Goal: Navigation & Orientation: Find specific page/section

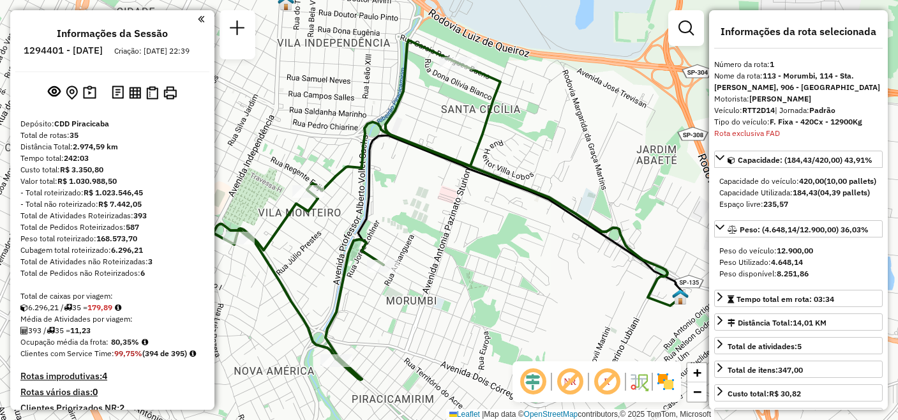
select select "**********"
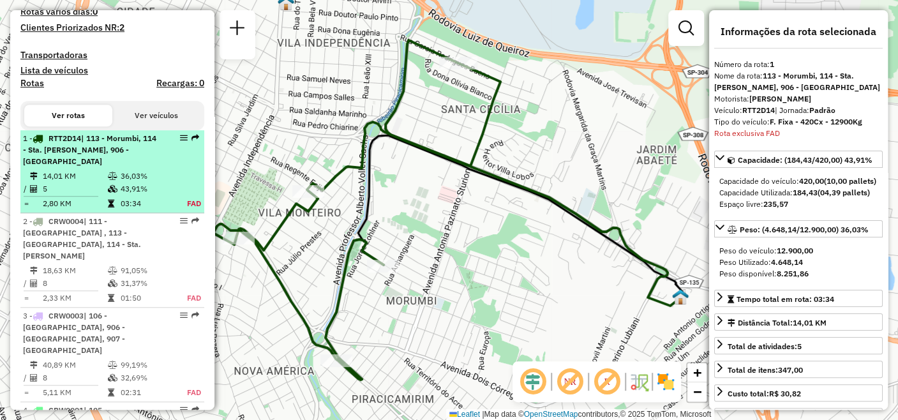
click at [71, 182] on td "14,01 KM" at bounding box center [74, 176] width 65 height 13
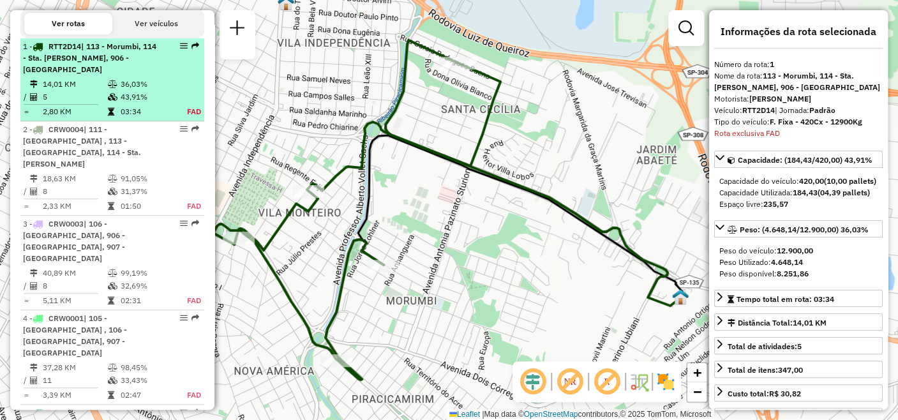
scroll to position [522, 0]
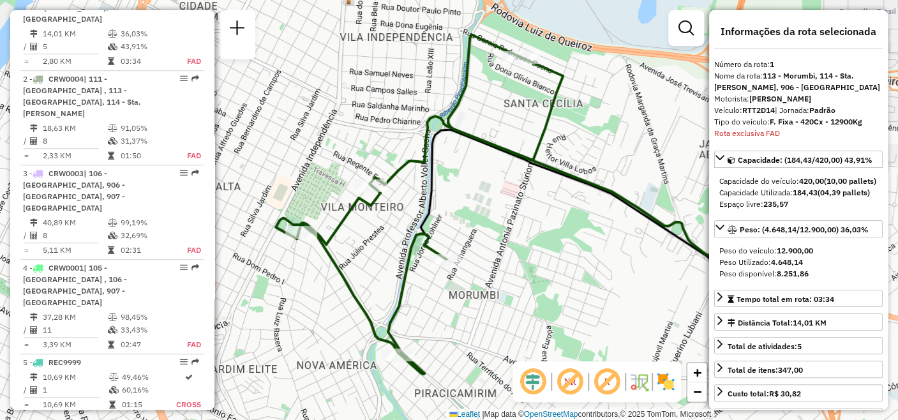
drag, startPoint x: 419, startPoint y: 206, endPoint x: 482, endPoint y: 200, distance: 62.8
click at [482, 200] on div "Janela de atendimento Grade de atendimento Capacidade Transportadoras Veículos …" at bounding box center [449, 210] width 898 height 420
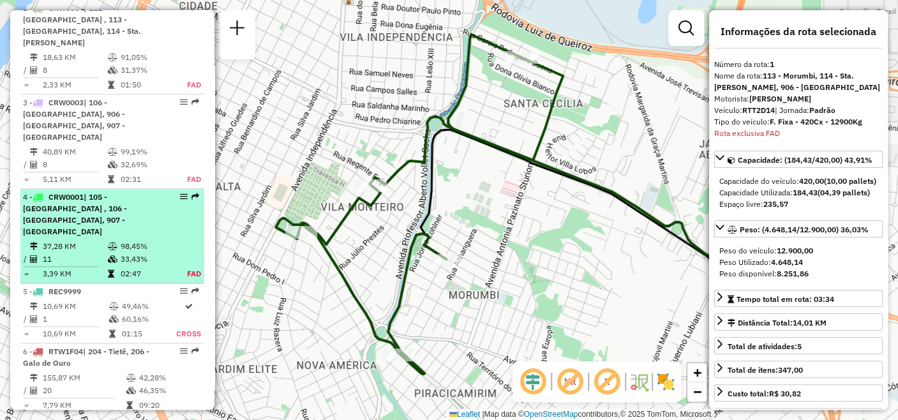
scroll to position [664, 0]
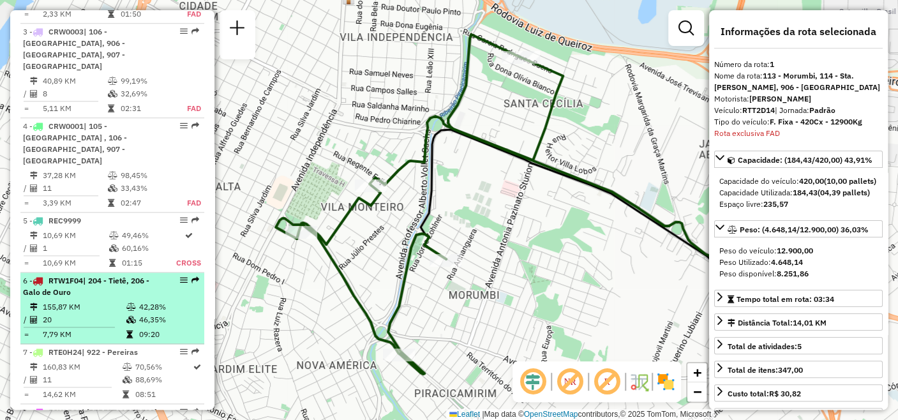
click at [86, 275] on div "6 - RTW1F04 | 204 - Tietê, 206 - Galo de Ouro" at bounding box center [90, 286] width 135 height 23
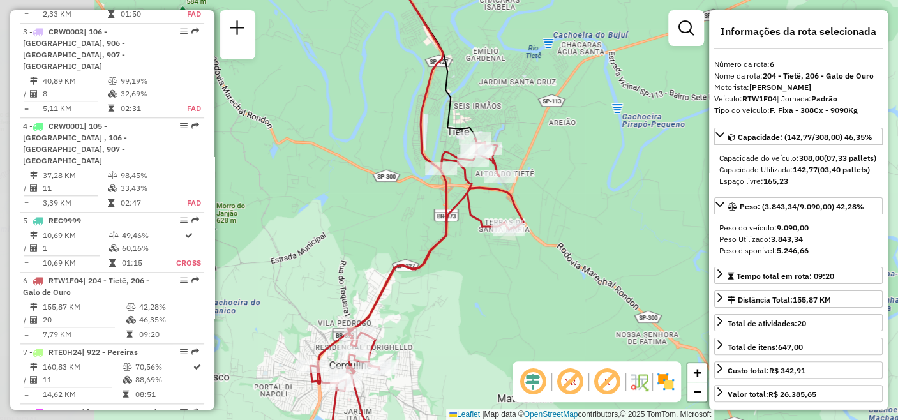
drag, startPoint x: 488, startPoint y: 162, endPoint x: 585, endPoint y: 163, distance: 97.0
click at [589, 161] on div "Janela de atendimento Grade de atendimento Capacidade Transportadoras Veículos …" at bounding box center [449, 210] width 898 height 420
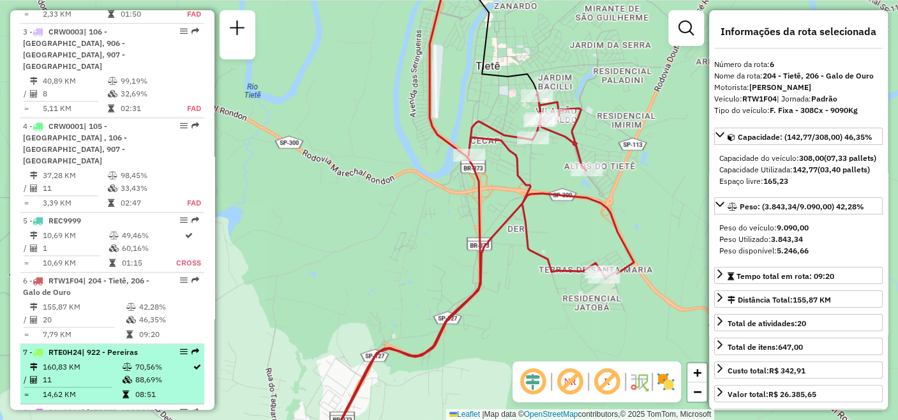
click at [43, 360] on td "160,83 KM" at bounding box center [82, 366] width 80 height 13
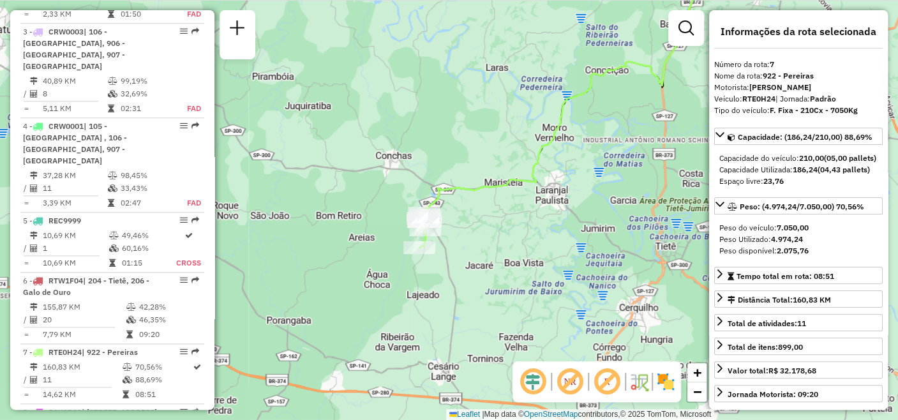
drag, startPoint x: 344, startPoint y: 309, endPoint x: 499, endPoint y: 150, distance: 221.9
click at [499, 150] on div "Janela de atendimento Grade de atendimento Capacidade Transportadoras Veículos …" at bounding box center [449, 210] width 898 height 420
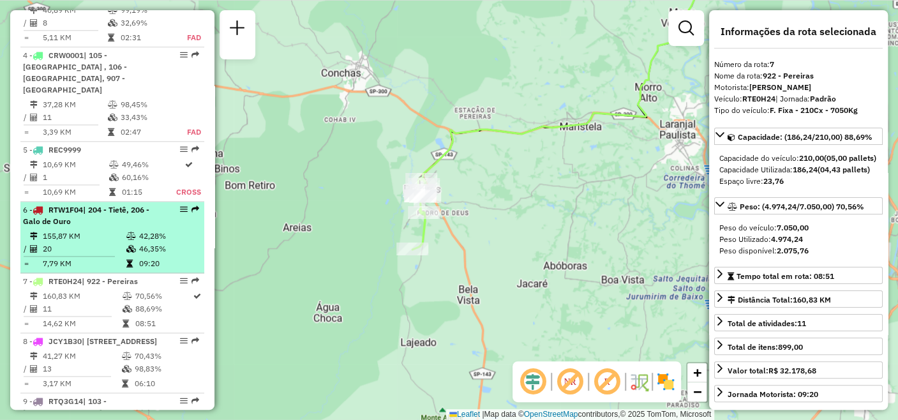
scroll to position [806, 0]
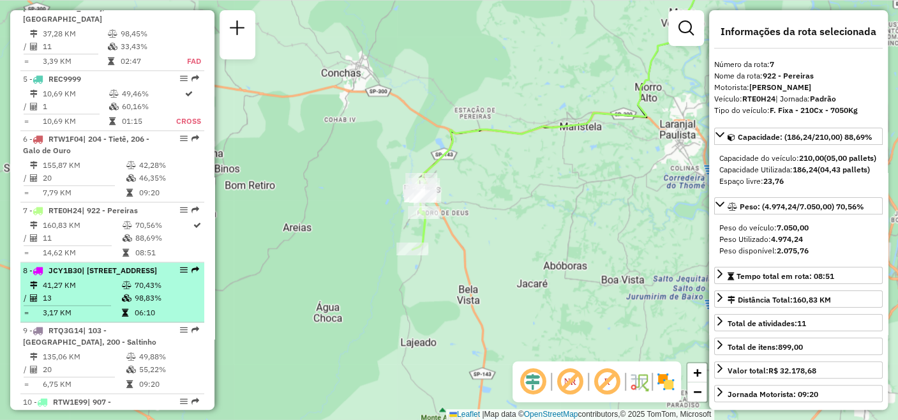
click at [71, 279] on td "41,27 KM" at bounding box center [81, 285] width 79 height 13
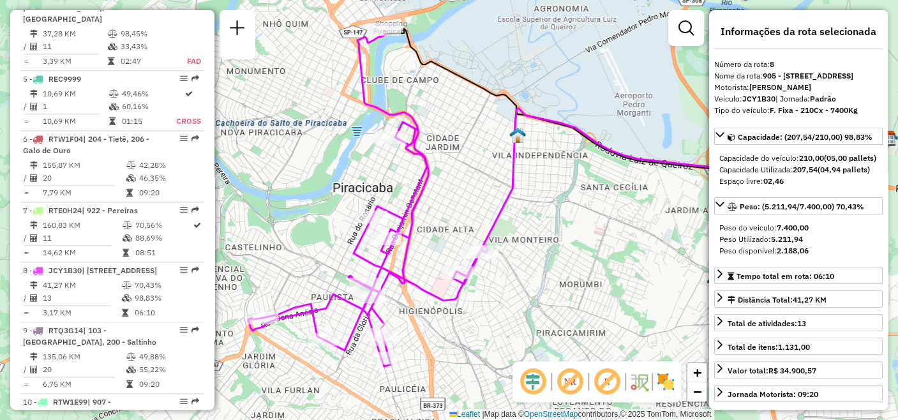
drag, startPoint x: 435, startPoint y: 253, endPoint x: 537, endPoint y: 243, distance: 102.5
click at [537, 243] on div "Janela de atendimento Grade de atendimento Capacidade Transportadoras Veículos …" at bounding box center [449, 210] width 898 height 420
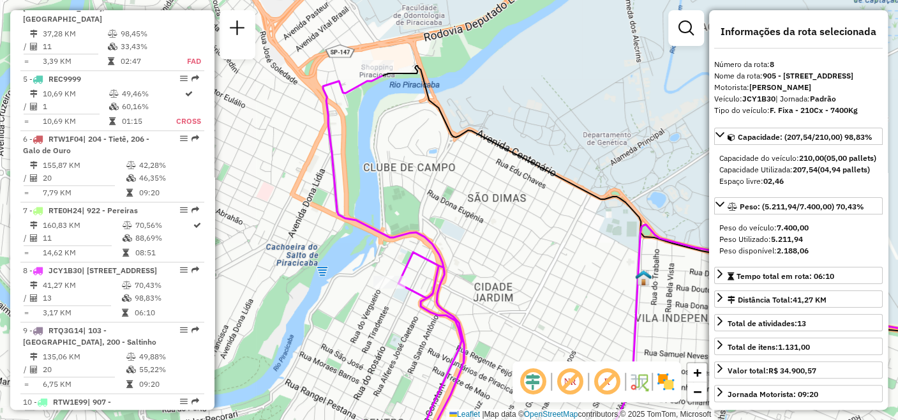
drag, startPoint x: 392, startPoint y: 48, endPoint x: 390, endPoint y: 109, distance: 61.3
click at [390, 109] on div "Janela de atendimento Grade de atendimento Capacidade Transportadoras Veículos …" at bounding box center [449, 210] width 898 height 420
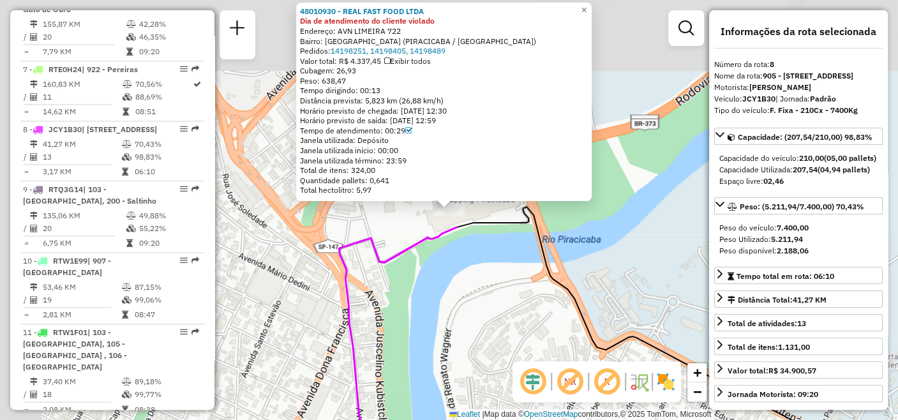
scroll to position [1021, 0]
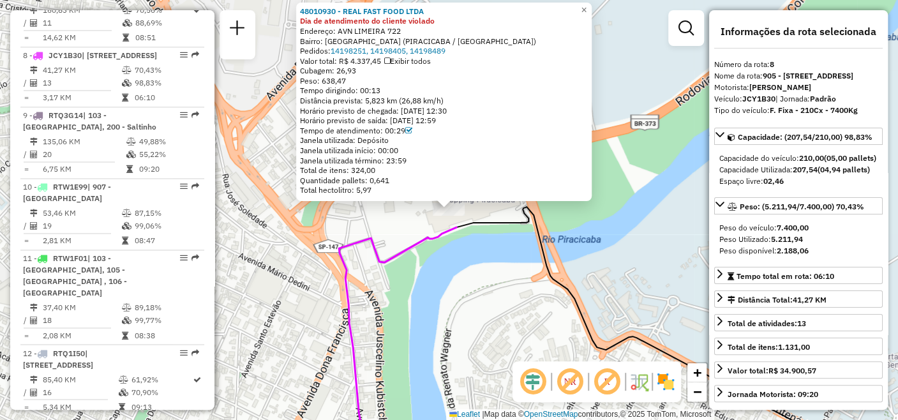
click at [625, 260] on div "48010930 - REAL FAST FOOD LTDA Dia de atendimento do cliente violado Endereço: …" at bounding box center [449, 210] width 898 height 420
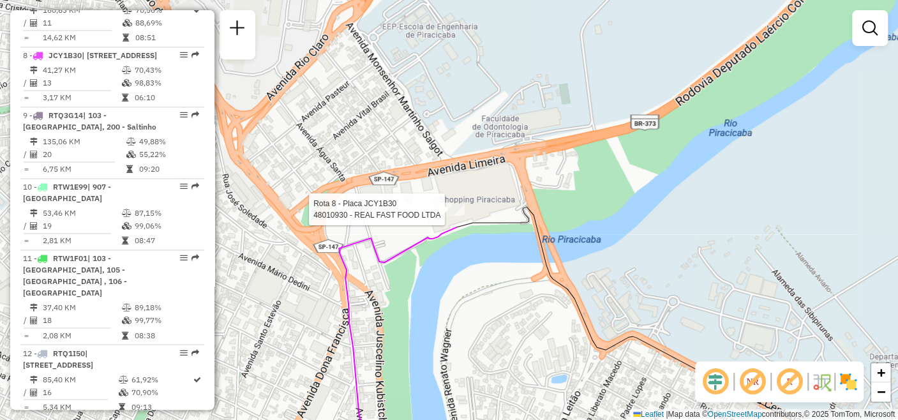
select select "**********"
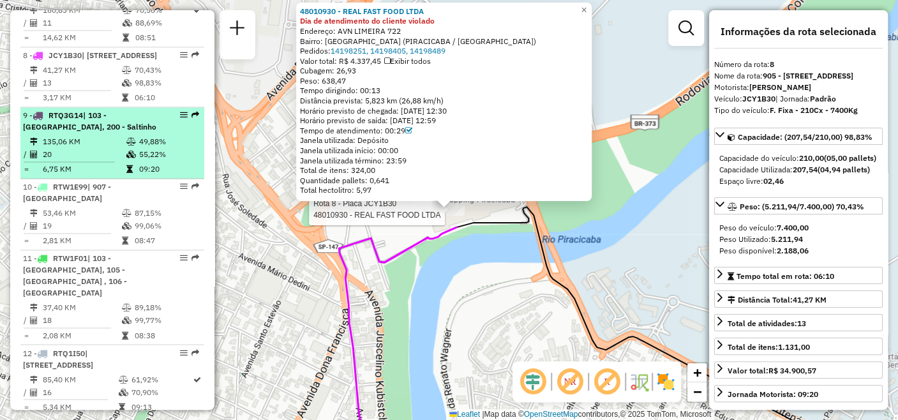
click at [77, 161] on hr at bounding box center [69, 161] width 91 height 1
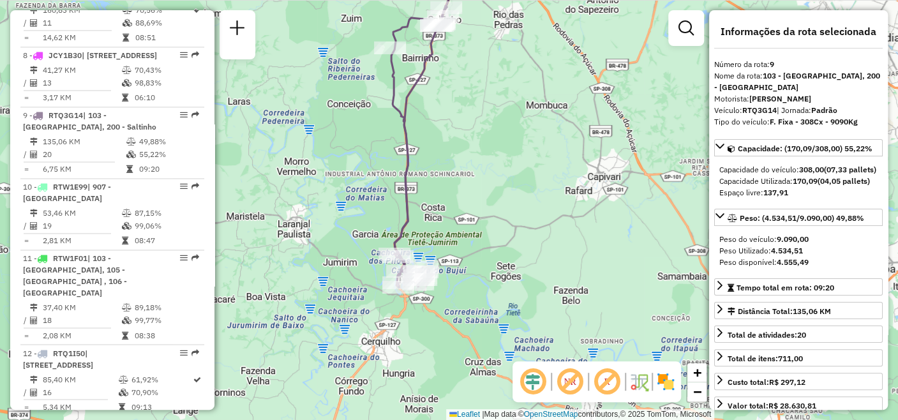
drag, startPoint x: 438, startPoint y: 338, endPoint x: 445, endPoint y: 194, distance: 144.4
click at [445, 194] on div "Janela de atendimento Grade de atendimento Capacidade Transportadoras Veículos …" at bounding box center [449, 210] width 898 height 420
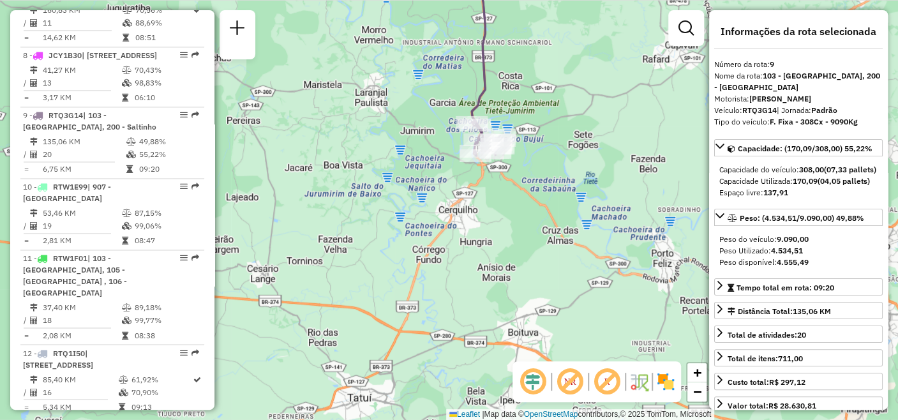
drag, startPoint x: 445, startPoint y: 319, endPoint x: 522, endPoint y: 188, distance: 152.1
click at [522, 188] on div "Janela de atendimento Grade de atendimento Capacidade Transportadoras Veículos …" at bounding box center [449, 210] width 898 height 420
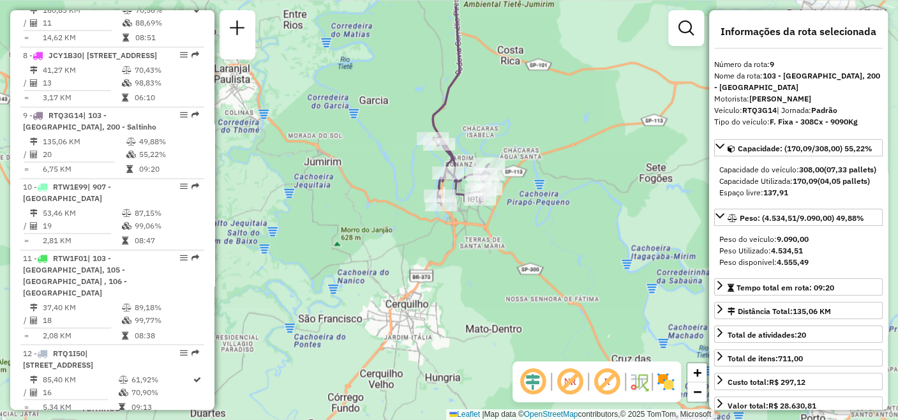
drag, startPoint x: 572, startPoint y: 166, endPoint x: 554, endPoint y: 216, distance: 52.5
click at [554, 216] on div "Janela de atendimento Grade de atendimento Capacidade Transportadoras Veículos …" at bounding box center [449, 210] width 898 height 420
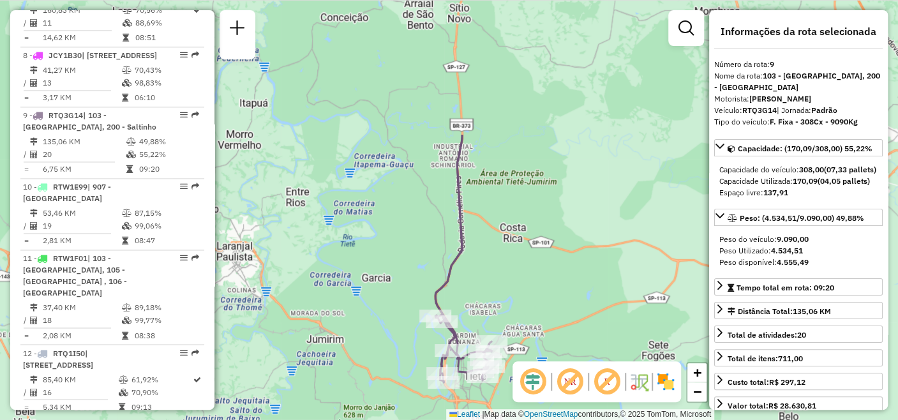
drag, startPoint x: 551, startPoint y: 77, endPoint x: 554, endPoint y: 259, distance: 182.5
click at [554, 259] on div "Janela de atendimento Grade de atendimento Capacidade Transportadoras Veículos …" at bounding box center [449, 210] width 898 height 420
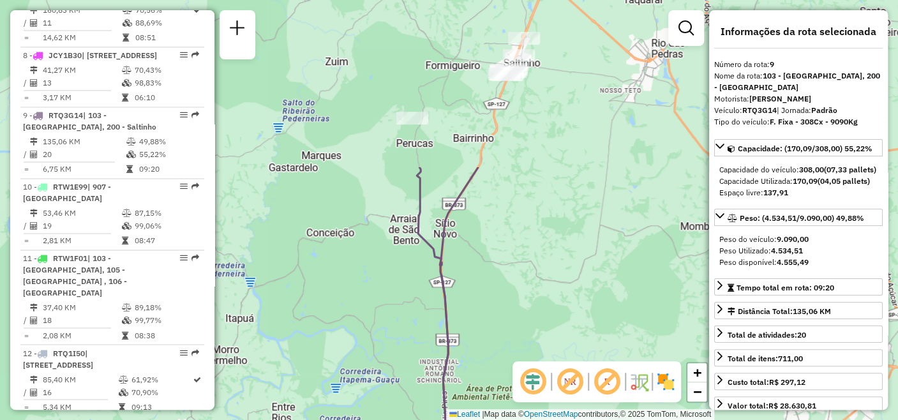
drag, startPoint x: 531, startPoint y: 100, endPoint x: 517, endPoint y: 310, distance: 210.3
click at [517, 310] on div "Janela de atendimento Grade de atendimento Capacidade Transportadoras Veículos …" at bounding box center [449, 210] width 898 height 420
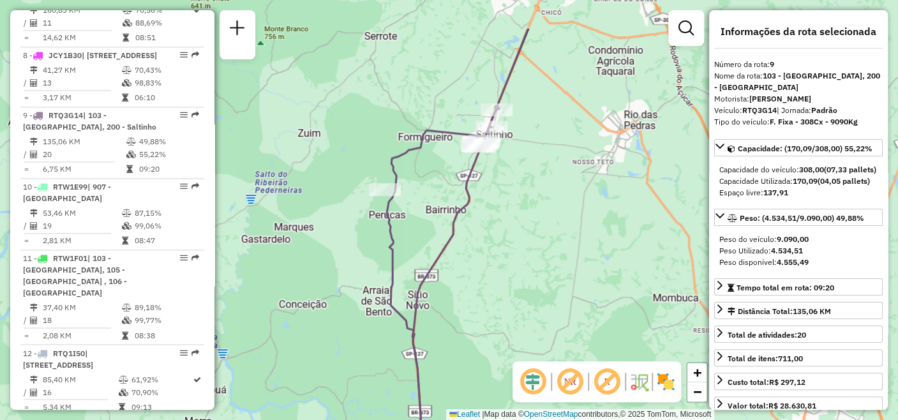
drag, startPoint x: 574, startPoint y: 159, endPoint x: 547, endPoint y: 230, distance: 75.9
click at [547, 230] on div "Janela de atendimento Grade de atendimento Capacidade Transportadoras Veículos …" at bounding box center [449, 210] width 898 height 420
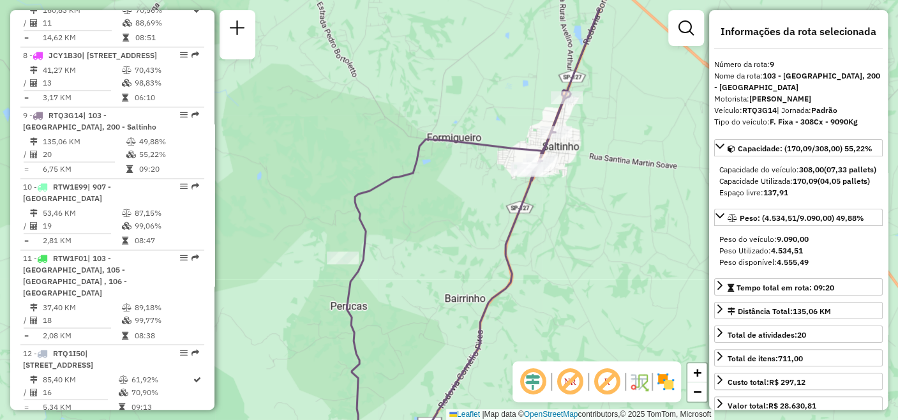
drag, startPoint x: 512, startPoint y: 206, endPoint x: 588, endPoint y: 256, distance: 91.6
click at [588, 256] on div "Janela de atendimento Grade de atendimento Capacidade Transportadoras Veículos …" at bounding box center [449, 210] width 898 height 420
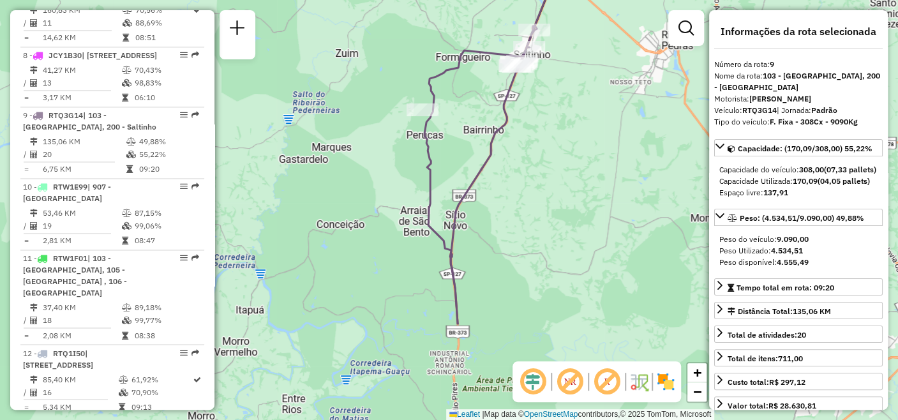
drag, startPoint x: 607, startPoint y: 274, endPoint x: 556, endPoint y: 137, distance: 146.9
click at [556, 137] on div "Janela de atendimento Grade de atendimento Capacidade Transportadoras Veículos …" at bounding box center [449, 210] width 898 height 420
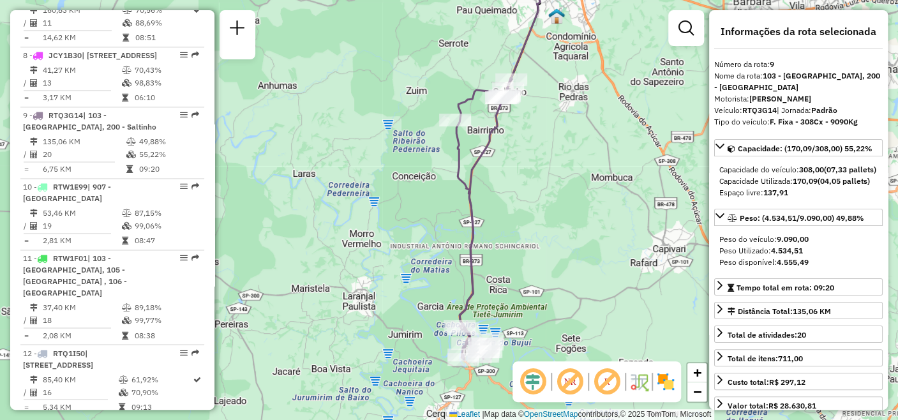
drag, startPoint x: 586, startPoint y: 246, endPoint x: 543, endPoint y: 209, distance: 56.5
click at [543, 209] on div "Janela de atendimento Grade de atendimento Capacidade Transportadoras Veículos …" at bounding box center [449, 210] width 898 height 420
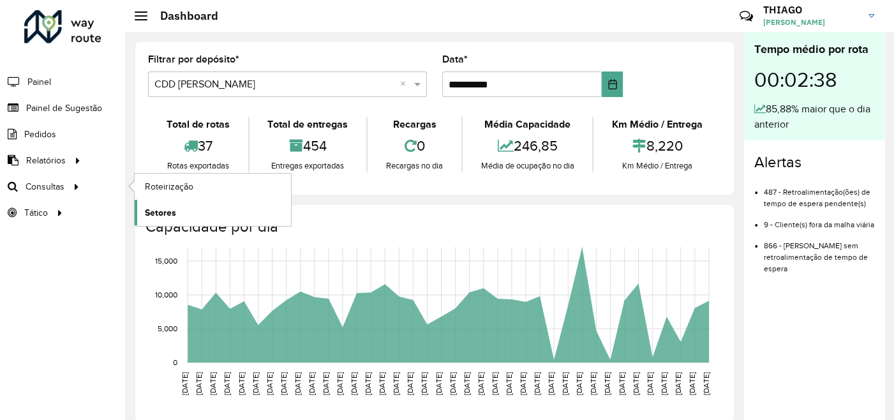
click at [164, 209] on span "Setores" at bounding box center [160, 212] width 31 height 13
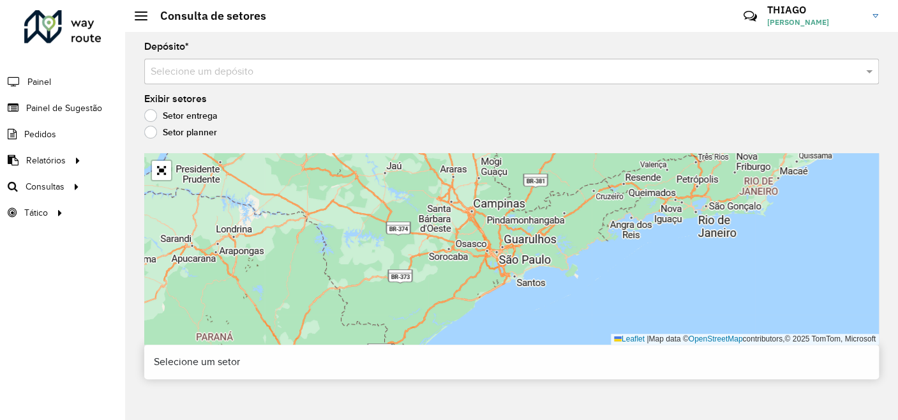
click at [207, 68] on input "text" at bounding box center [499, 71] width 696 height 15
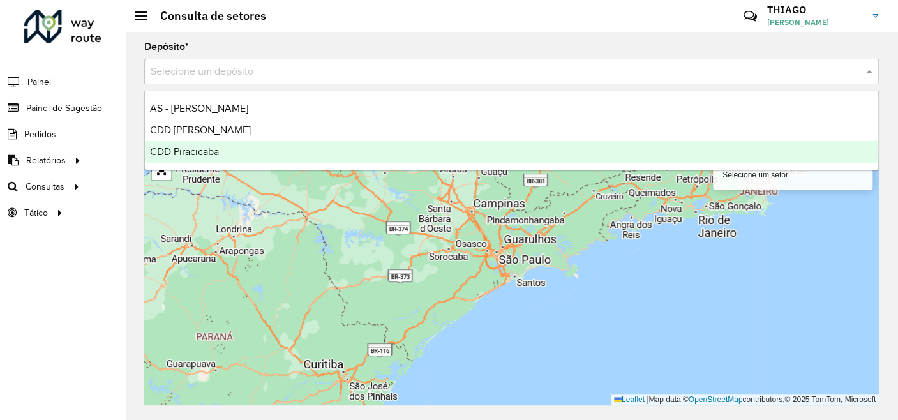
click at [205, 153] on span "CDD Piracicaba" at bounding box center [184, 151] width 69 height 11
